Goal: Transaction & Acquisition: Purchase product/service

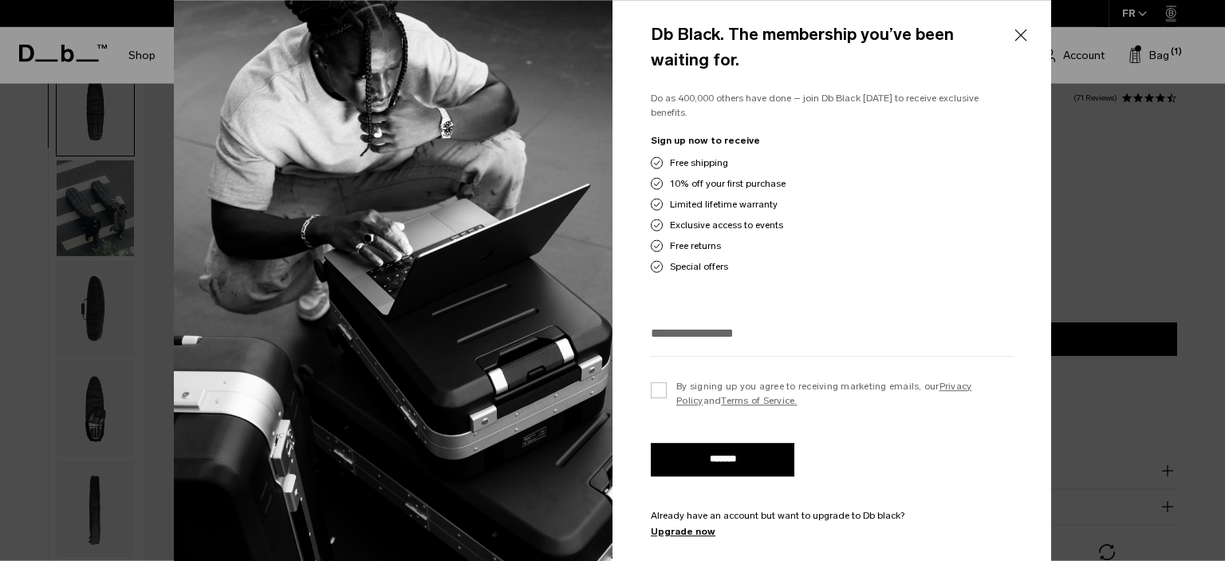
scroll to position [50, 0]
click at [659, 386] on label "By signing up you agree to receiving marketing emails, our Privacy Policy and T…" at bounding box center [832, 393] width 362 height 29
click at [709, 329] on input "email" at bounding box center [832, 333] width 362 height 26
type input "**********"
click at [713, 448] on input "*******" at bounding box center [723, 459] width 144 height 33
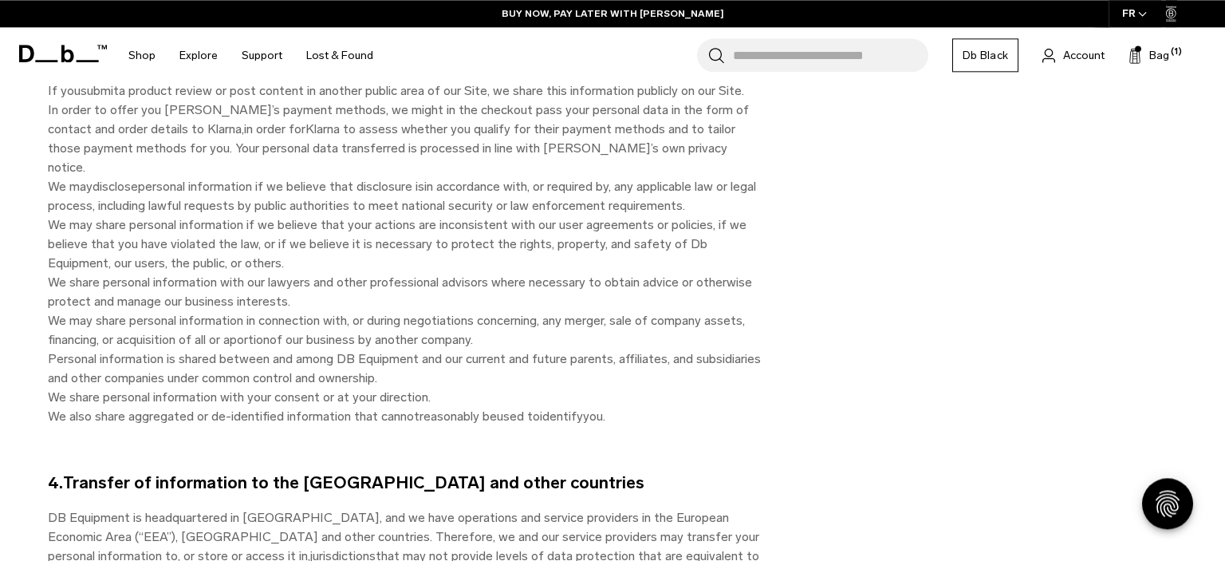
scroll to position [4700, 0]
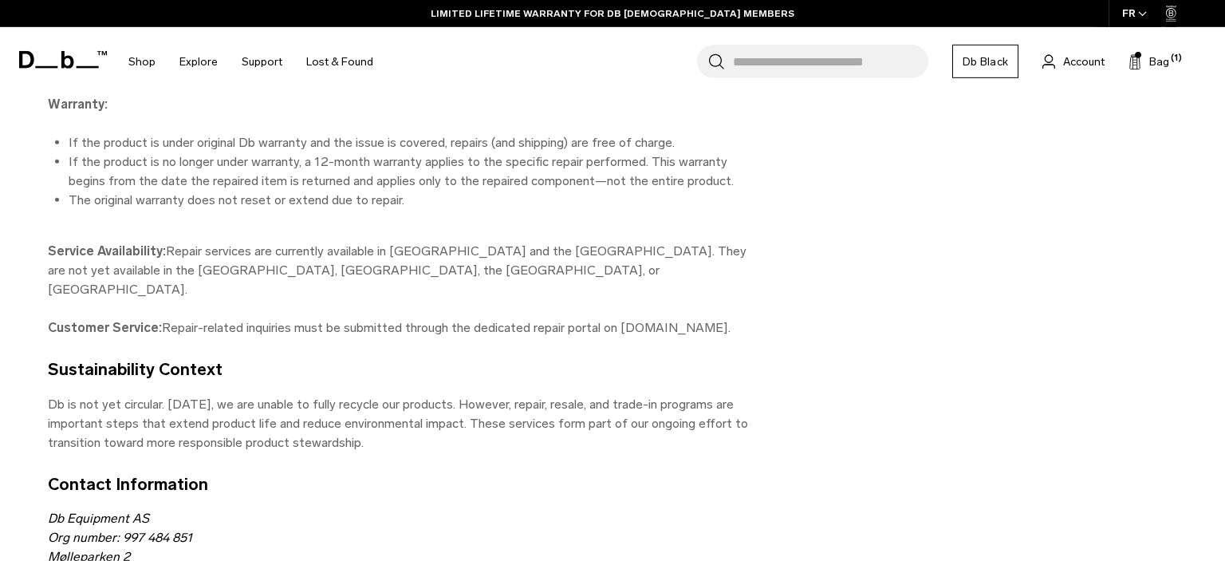
scroll to position [7250, 0]
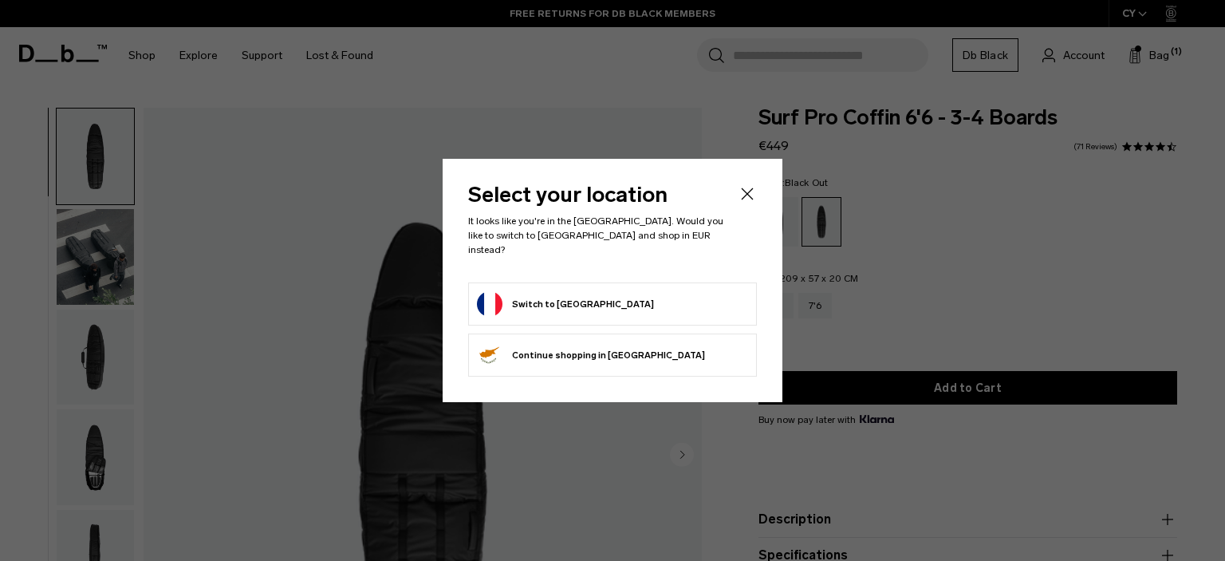
click at [554, 295] on button "Switch to France" at bounding box center [565, 304] width 177 height 26
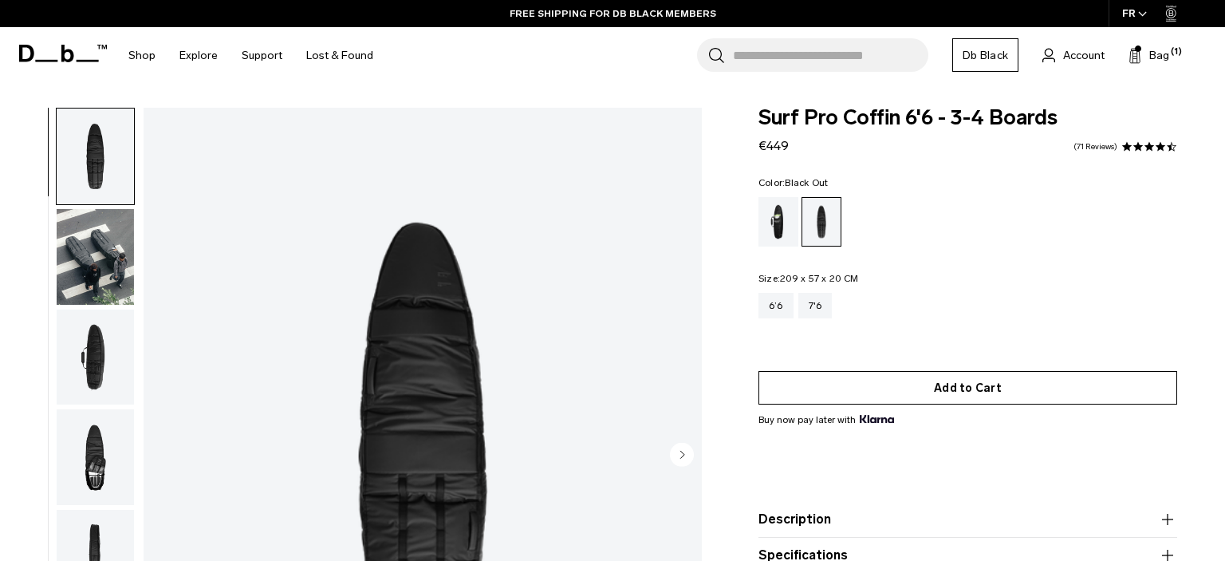
click at [967, 391] on button "Add to Cart" at bounding box center [967, 387] width 419 height 33
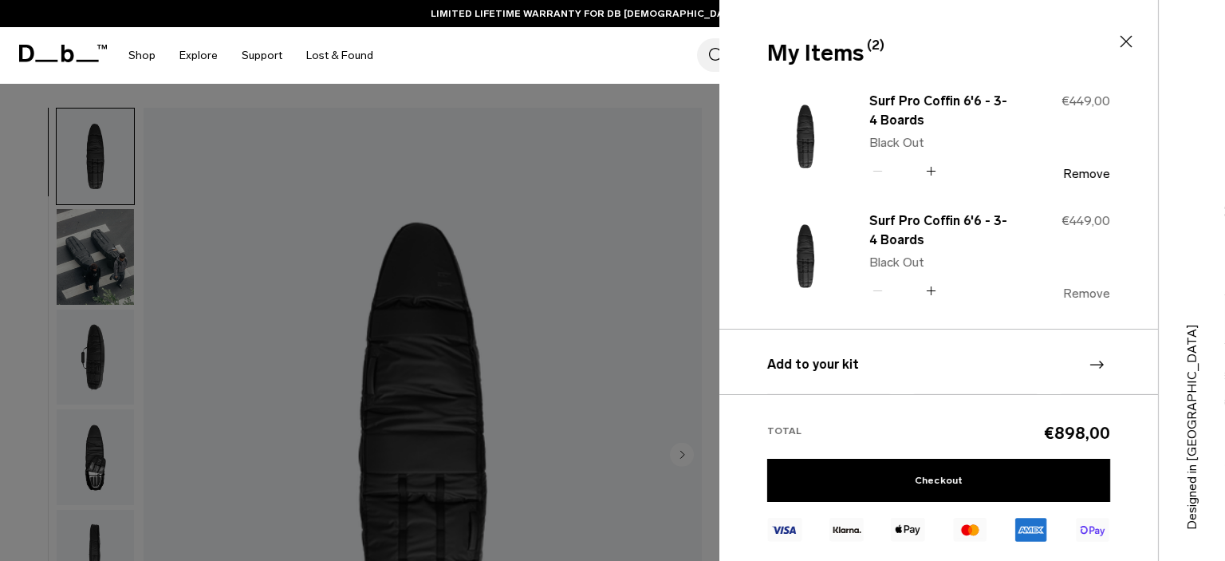
click at [1083, 290] on button "Remove" at bounding box center [1086, 293] width 47 height 14
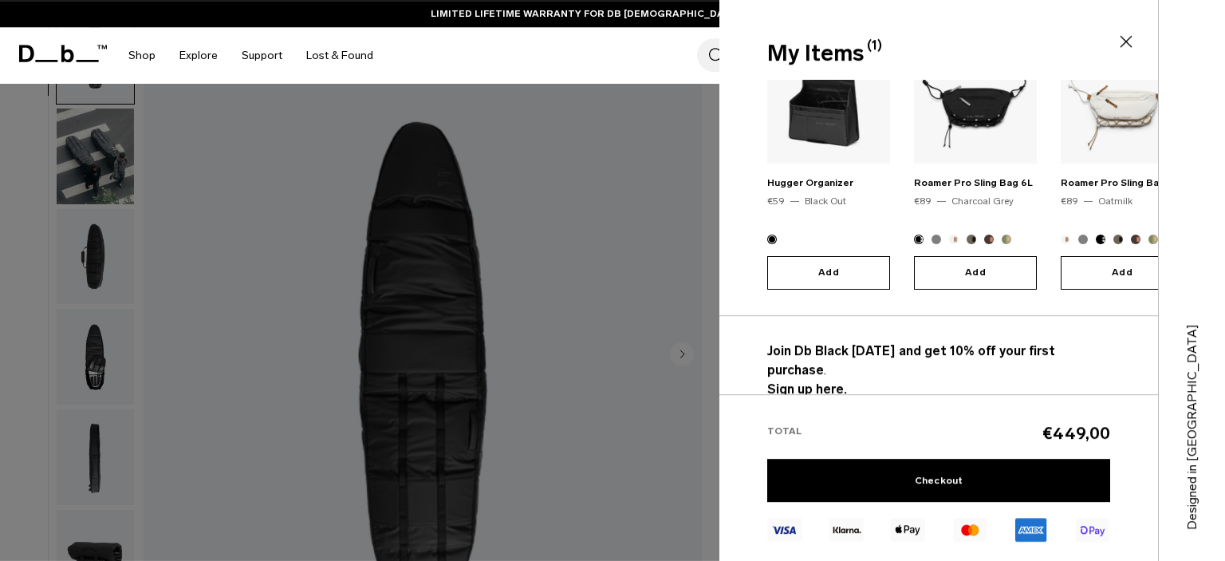
scroll to position [143, 0]
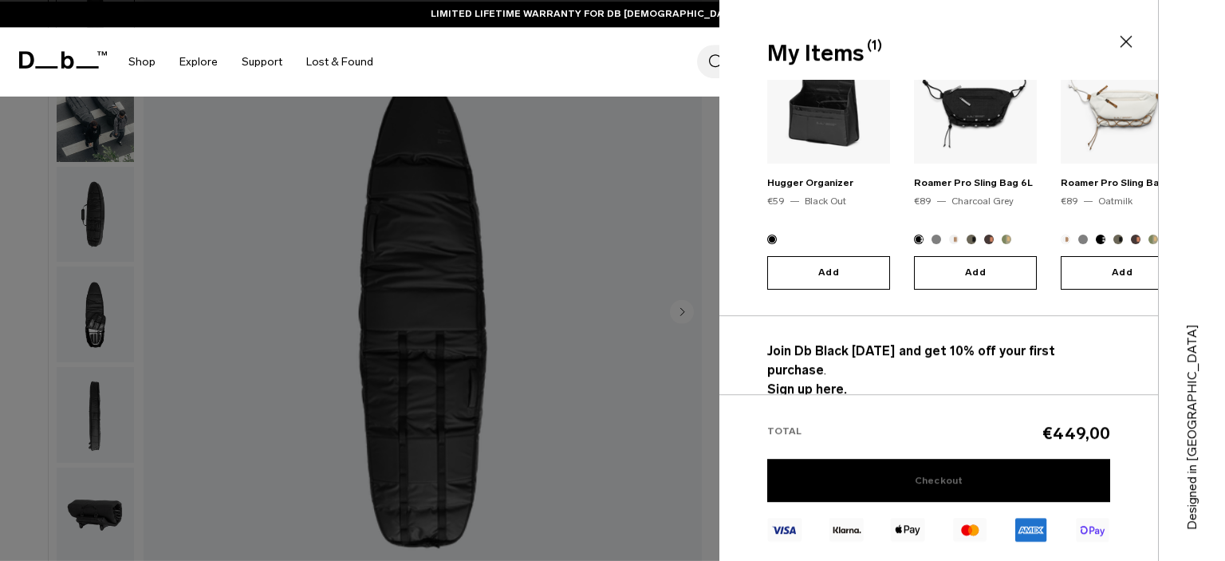
click at [934, 478] on link "Checkout" at bounding box center [938, 480] width 343 height 43
